Goal: Navigation & Orientation: Find specific page/section

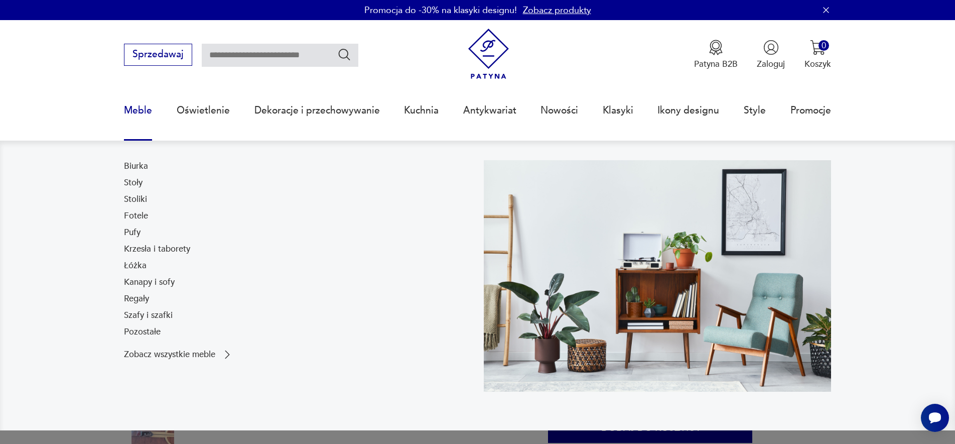
click at [138, 107] on link "Meble" at bounding box center [138, 110] width 28 height 46
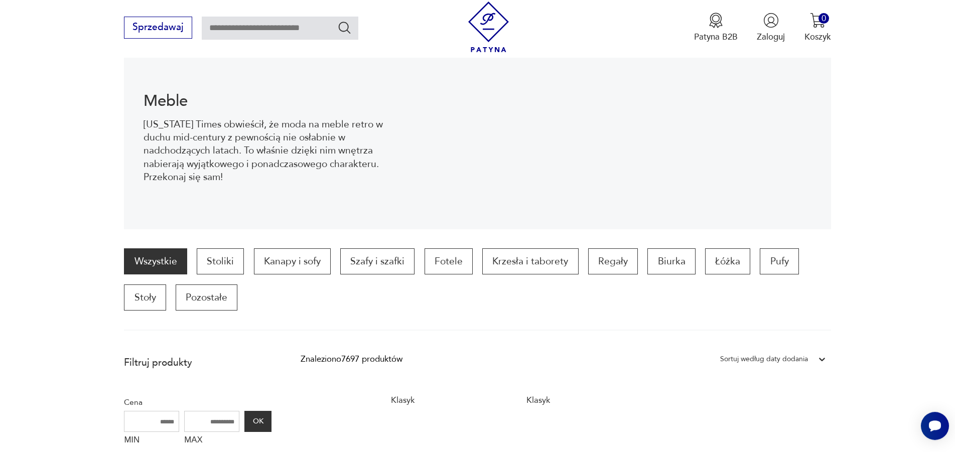
scroll to position [322, 0]
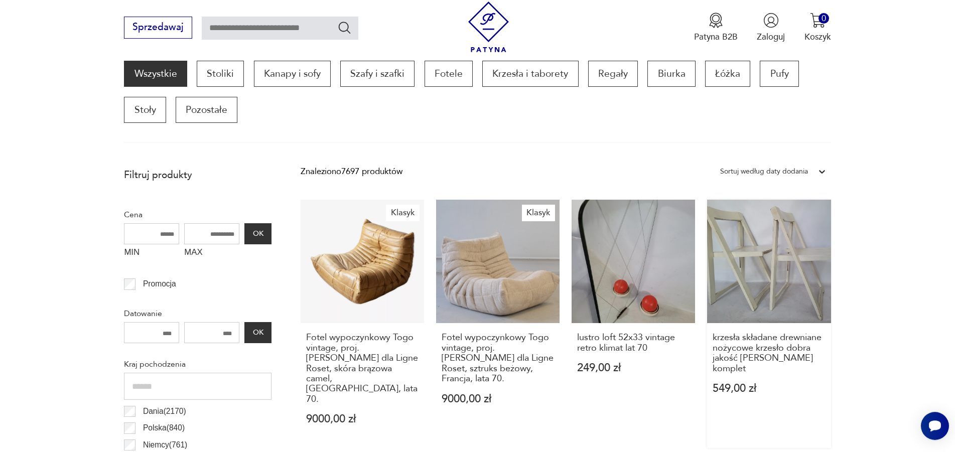
click at [754, 282] on link "krzesła składane drewniane nożycowe krzesło dobra jakość [PERSON_NAME] komplet …" at bounding box center [768, 324] width 123 height 248
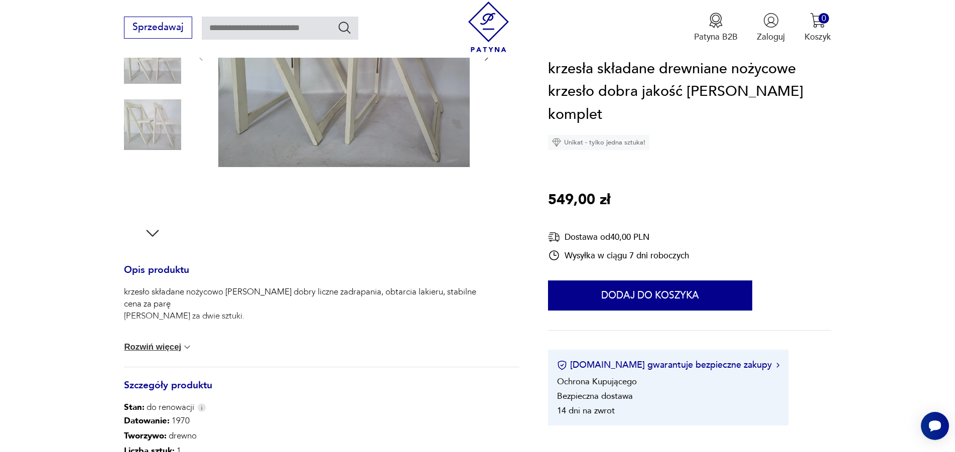
scroll to position [375, 0]
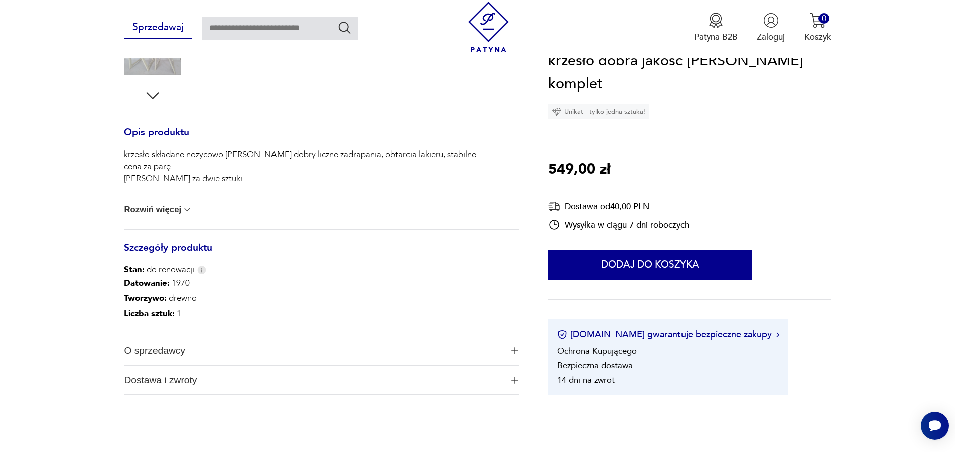
click at [145, 349] on span "O sprzedawcy" at bounding box center [313, 350] width 378 height 29
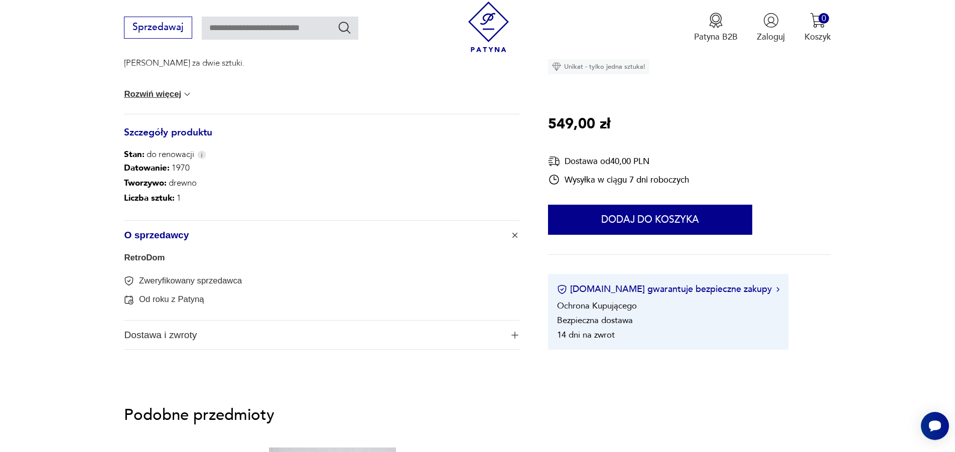
scroll to position [563, 0]
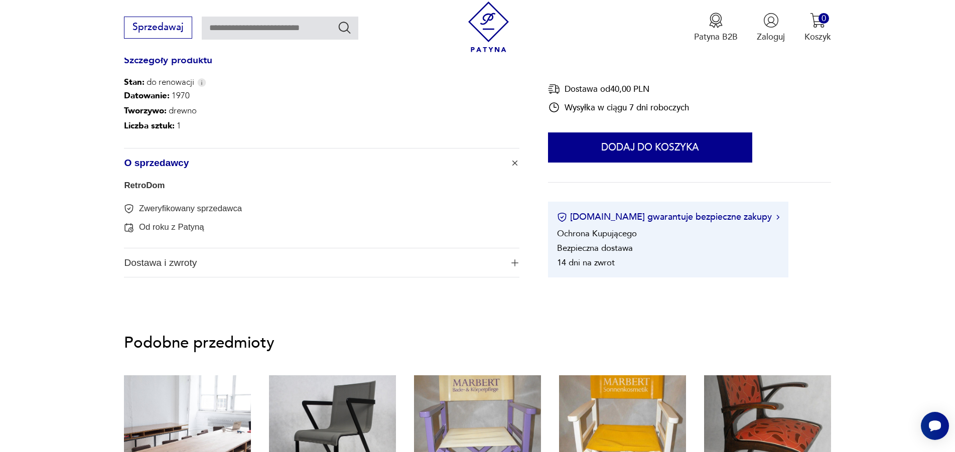
click at [139, 189] on link "RetroDom" at bounding box center [144, 186] width 41 height 10
